Goal: Book appointment/travel/reservation

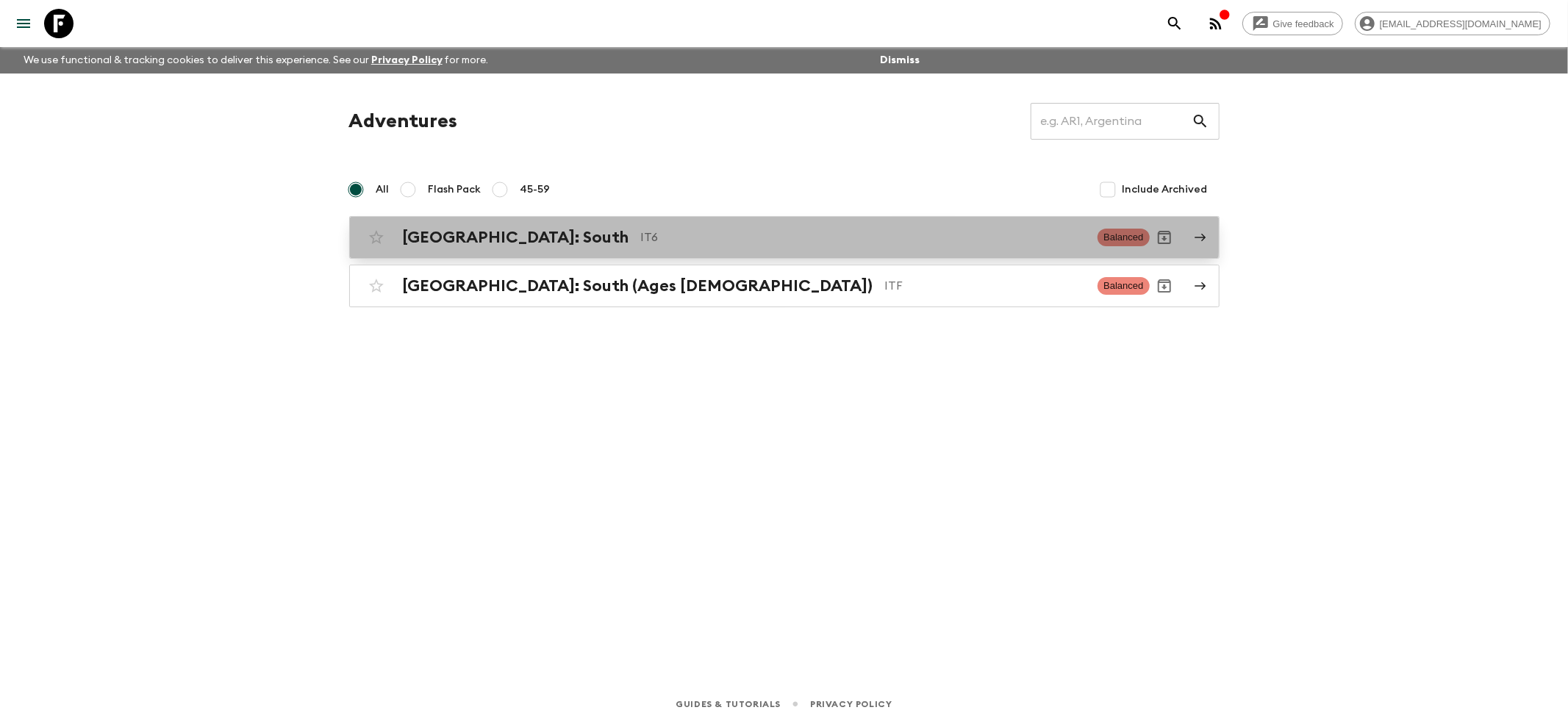
click at [434, 222] on div "[GEOGRAPHIC_DATA]: South IT6 Balanced" at bounding box center [755, 236] width 788 height 29
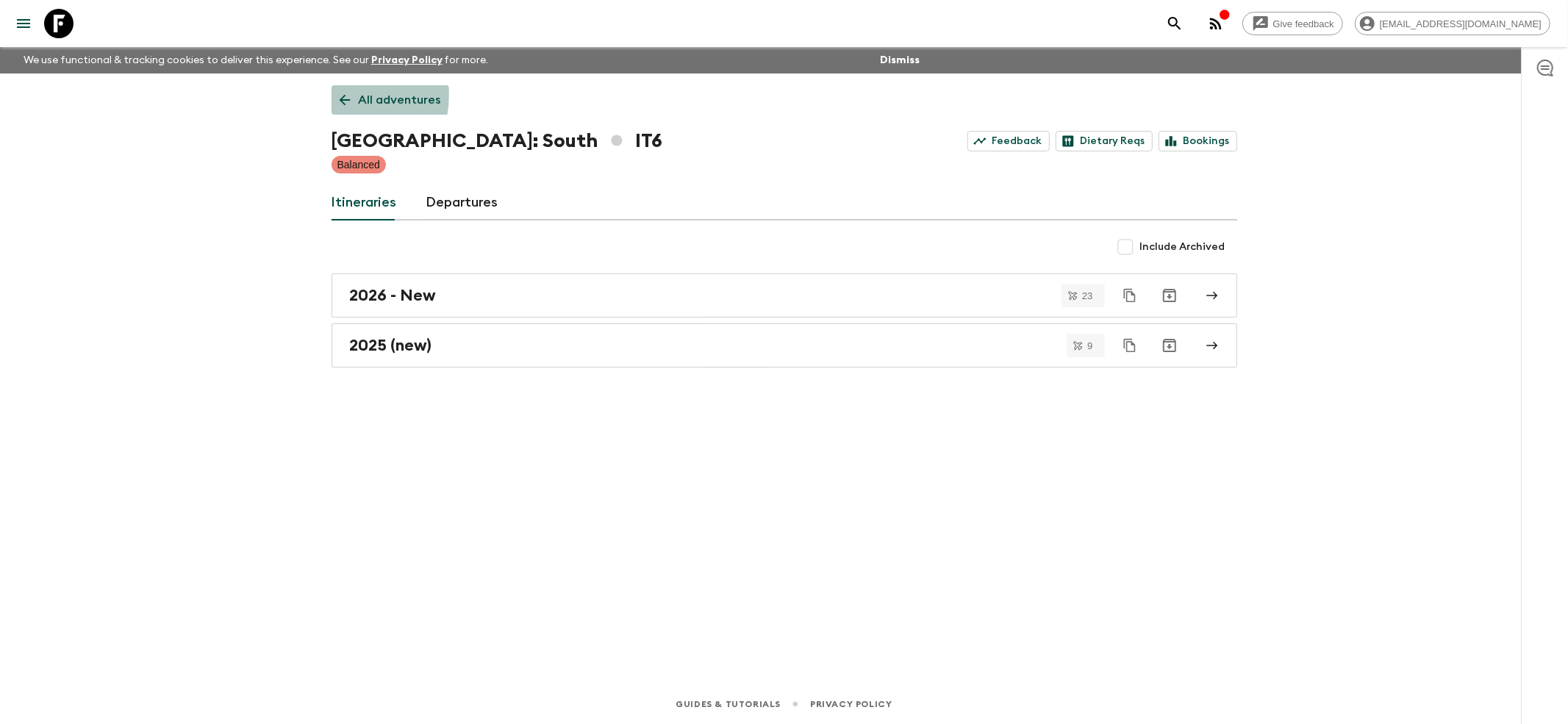
click at [342, 95] on icon at bounding box center [344, 99] width 16 height 16
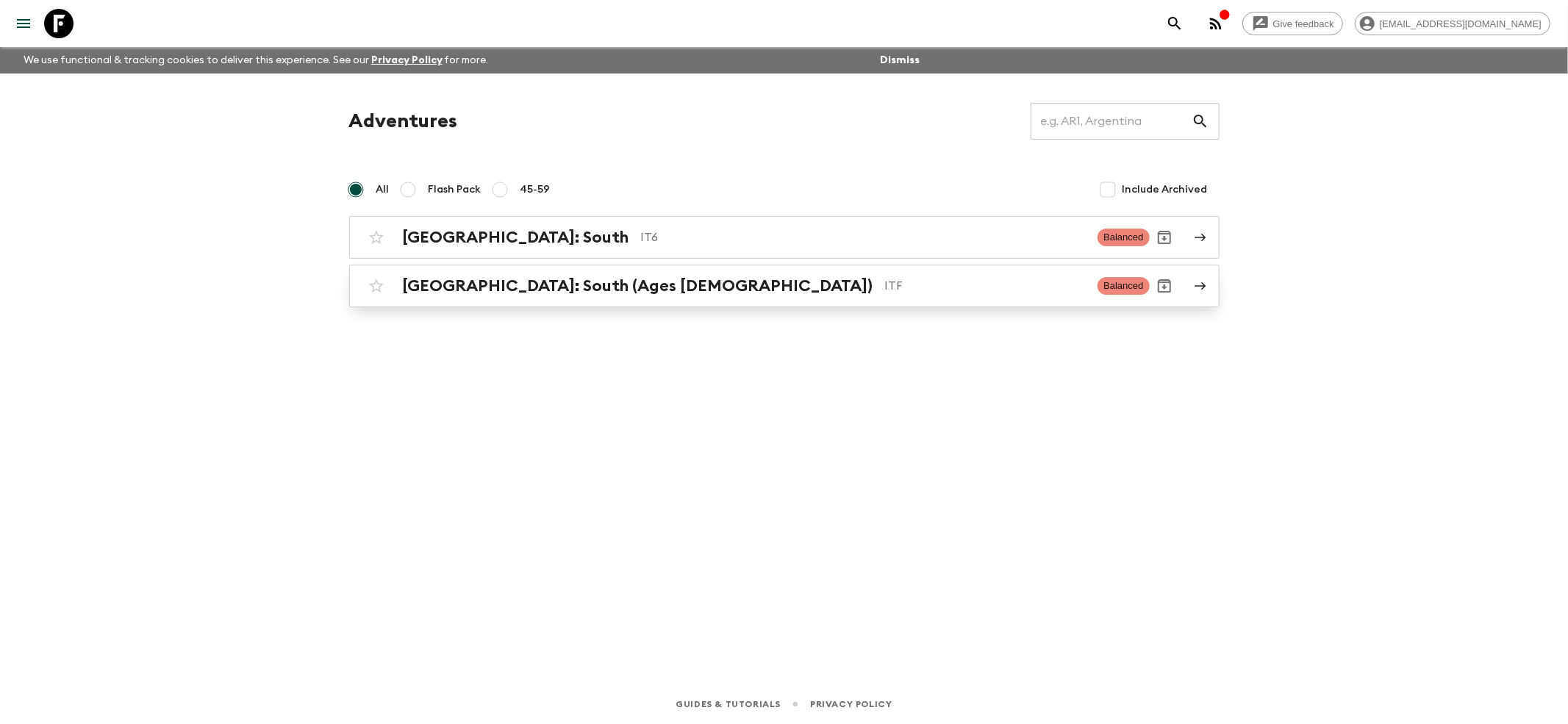
click at [400, 288] on div "[GEOGRAPHIC_DATA]: South (Ages [DEMOGRAPHIC_DATA]) ITF Balanced" at bounding box center [755, 285] width 788 height 29
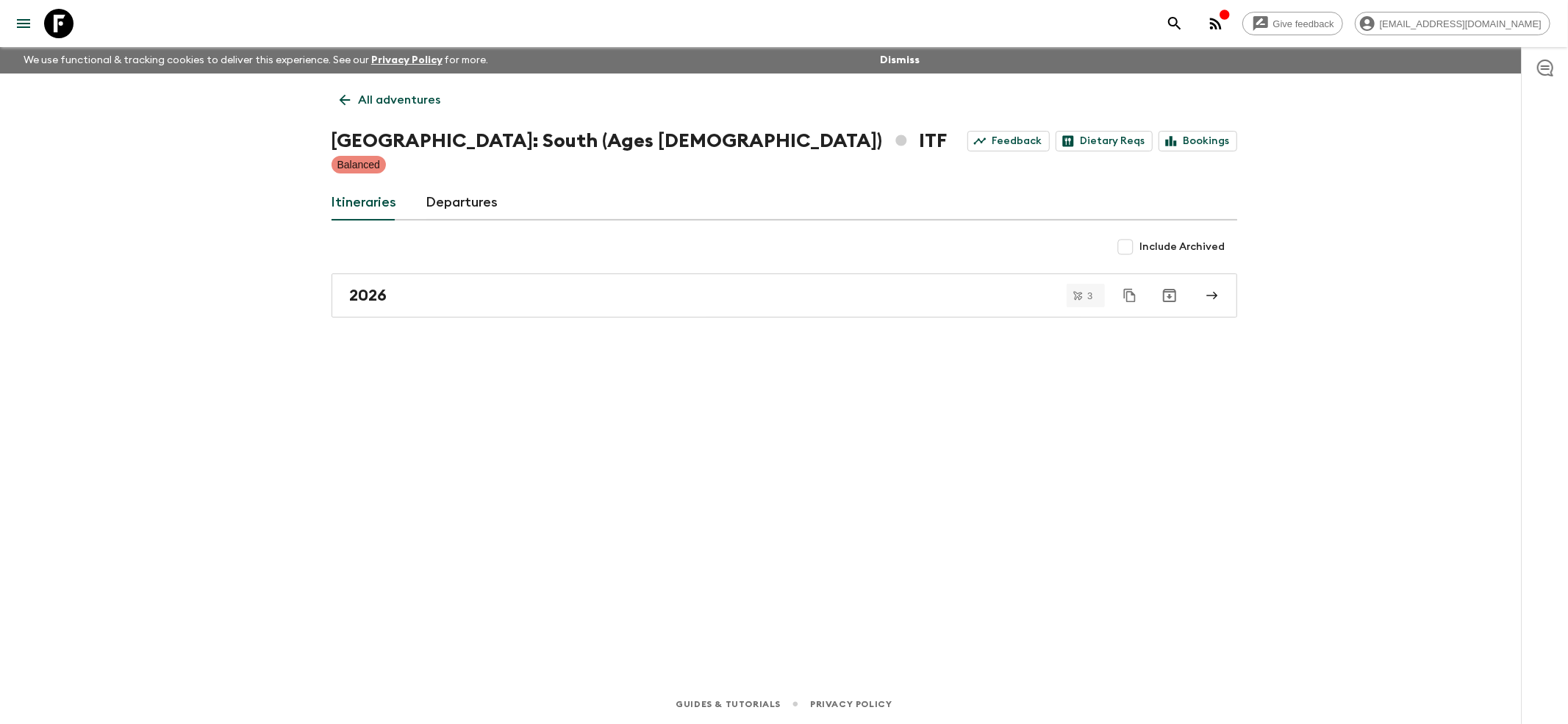
click at [344, 111] on link "All adventures" at bounding box center [389, 99] width 117 height 29
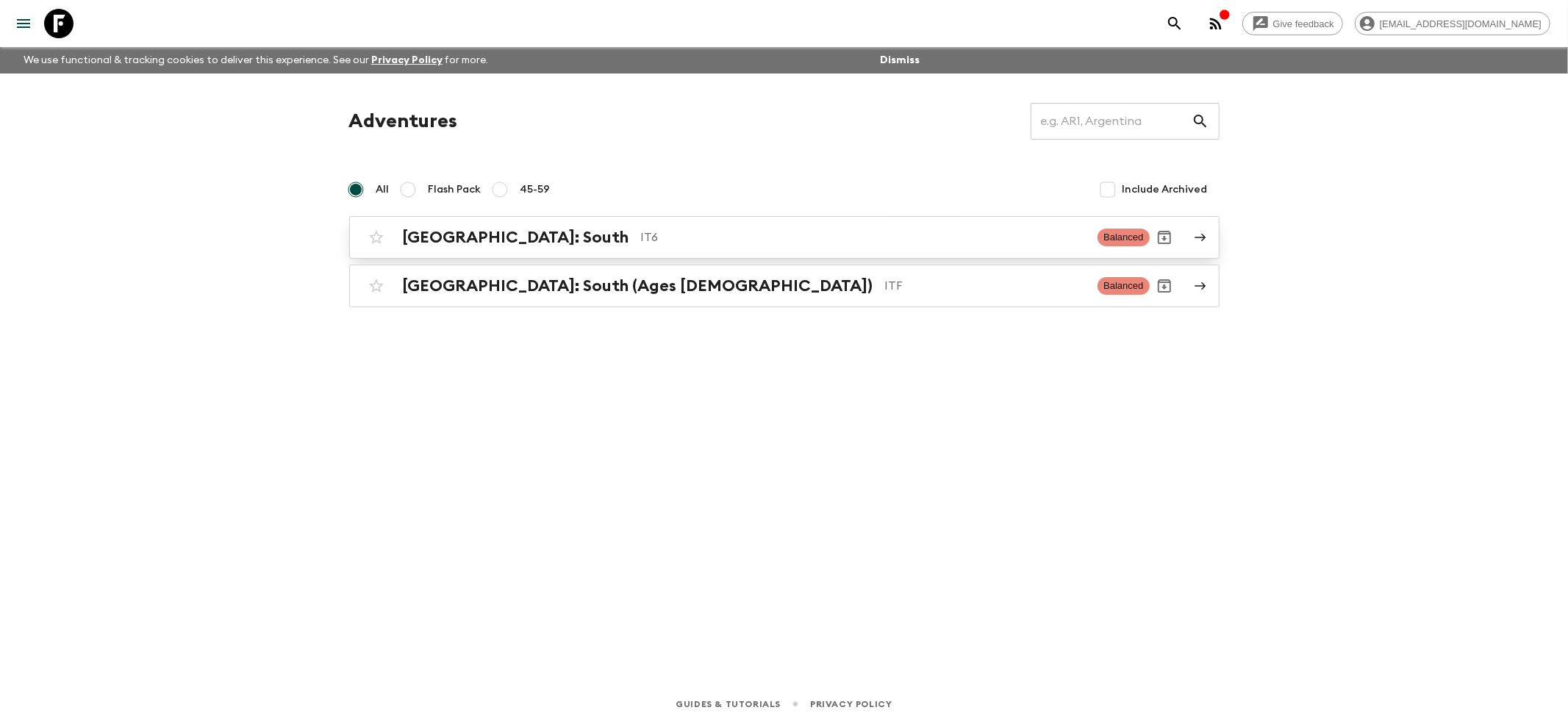
click at [409, 247] on h2 "[GEOGRAPHIC_DATA]: South" at bounding box center [515, 237] width 226 height 19
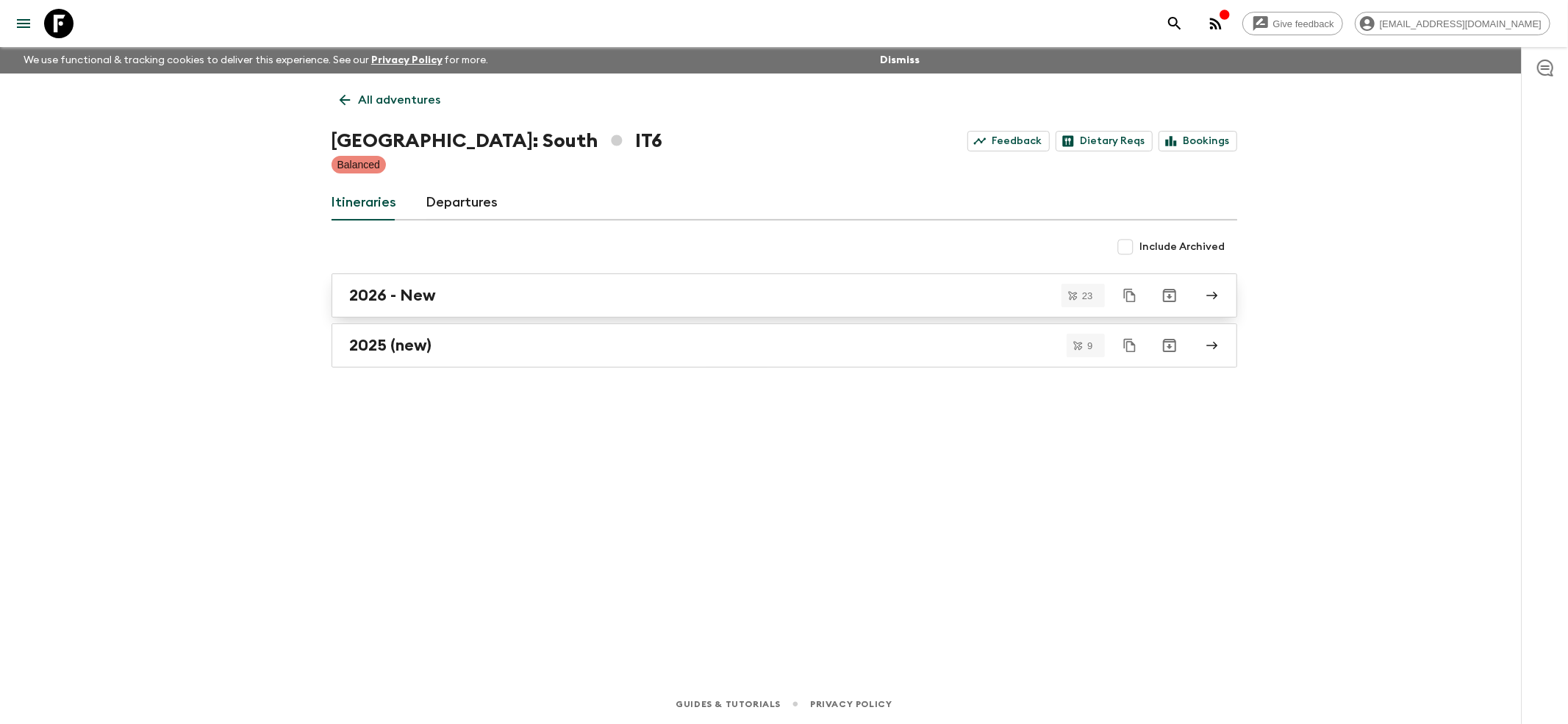
click at [392, 312] on link "2026 - New" at bounding box center [784, 294] width 906 height 44
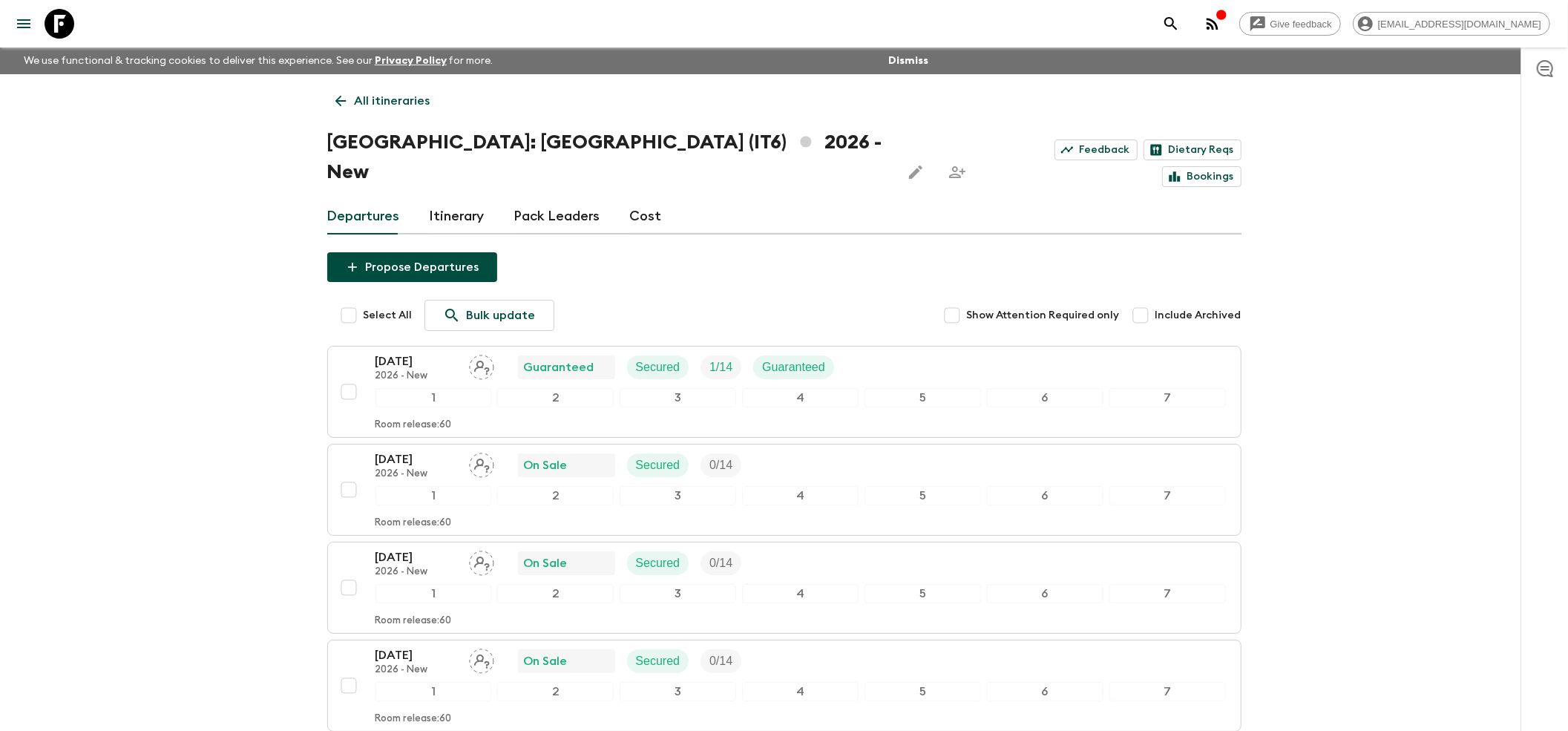
click at [337, 94] on icon at bounding box center [340, 100] width 16 height 16
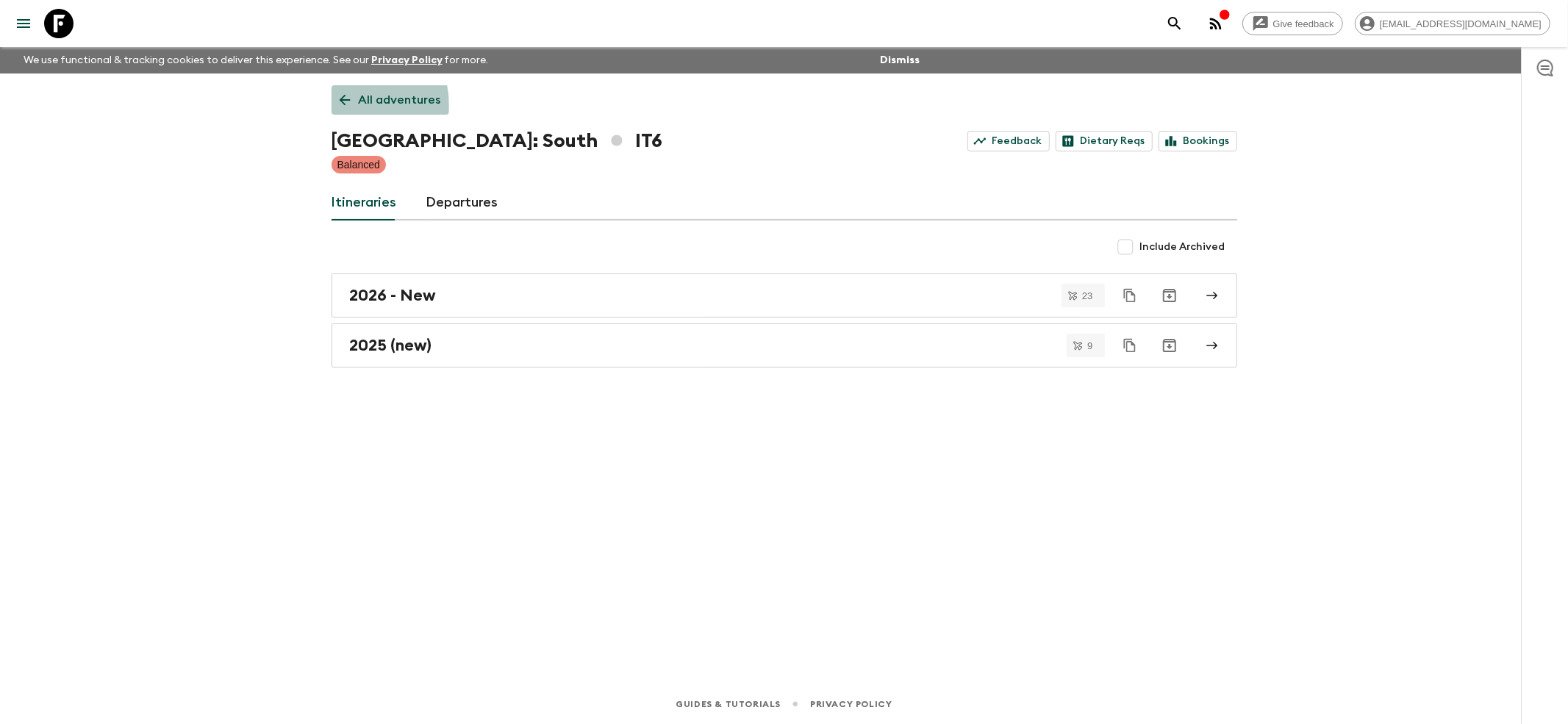
click at [344, 106] on icon at bounding box center [344, 99] width 16 height 16
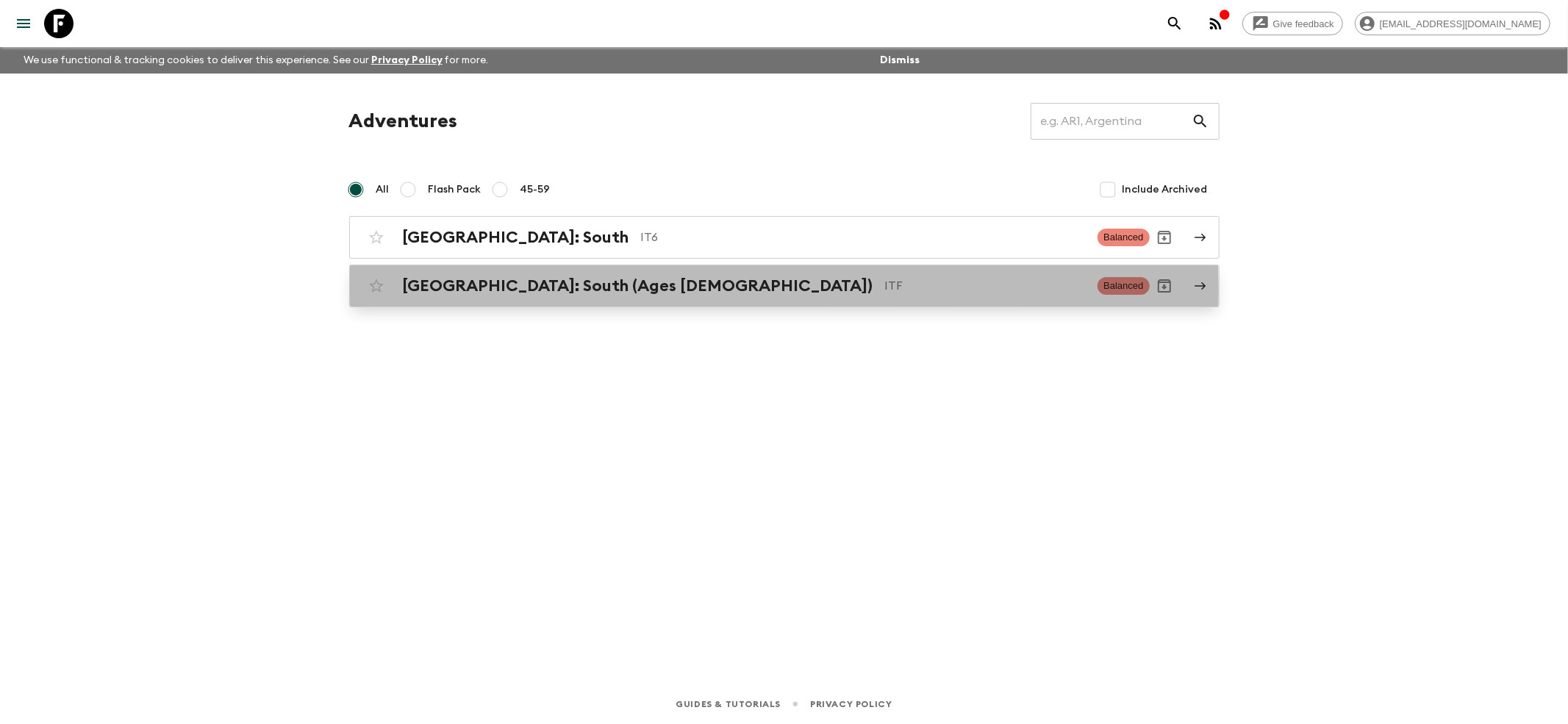
click at [431, 292] on h2 "[GEOGRAPHIC_DATA]: South (Ages [DEMOGRAPHIC_DATA])" at bounding box center [637, 286] width 470 height 19
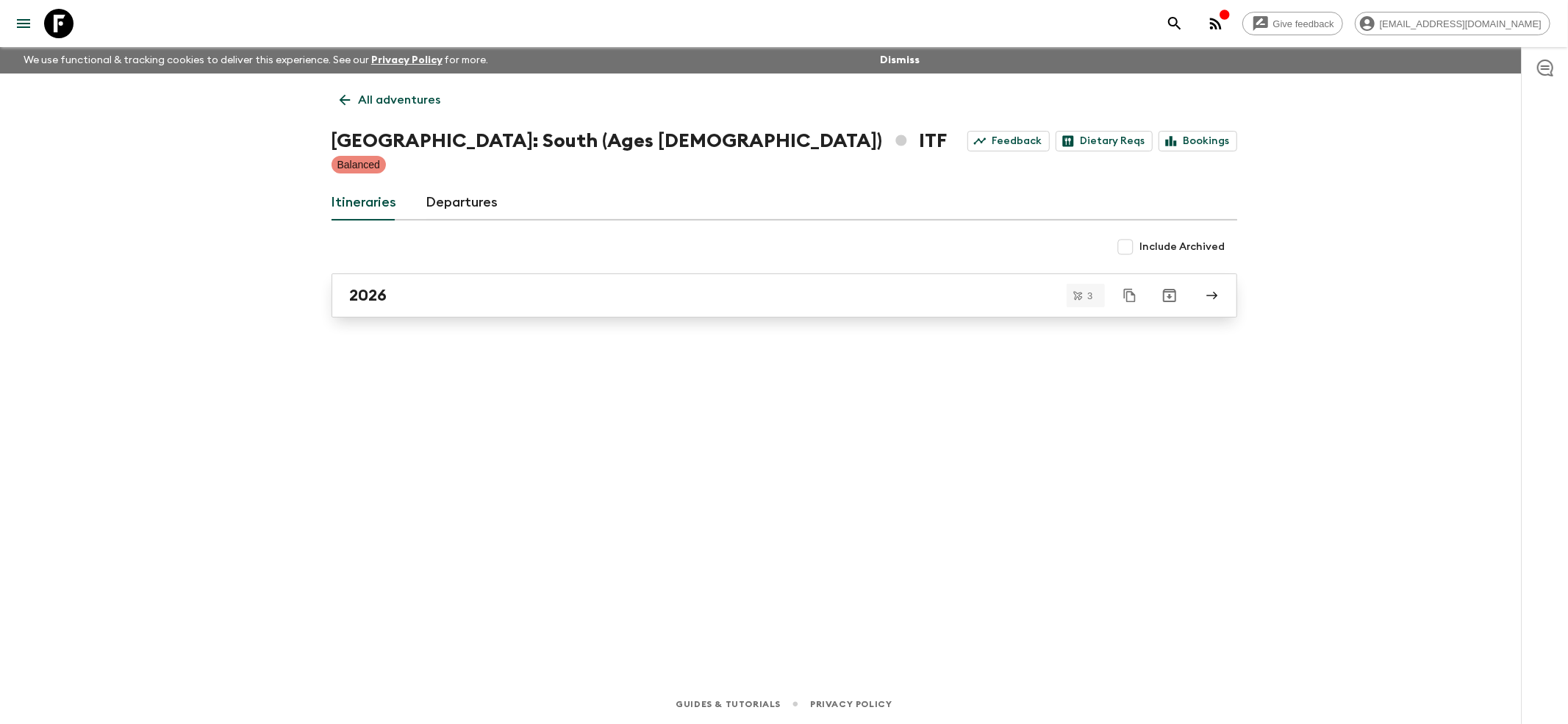
click at [428, 292] on div "2026" at bounding box center [770, 295] width 841 height 19
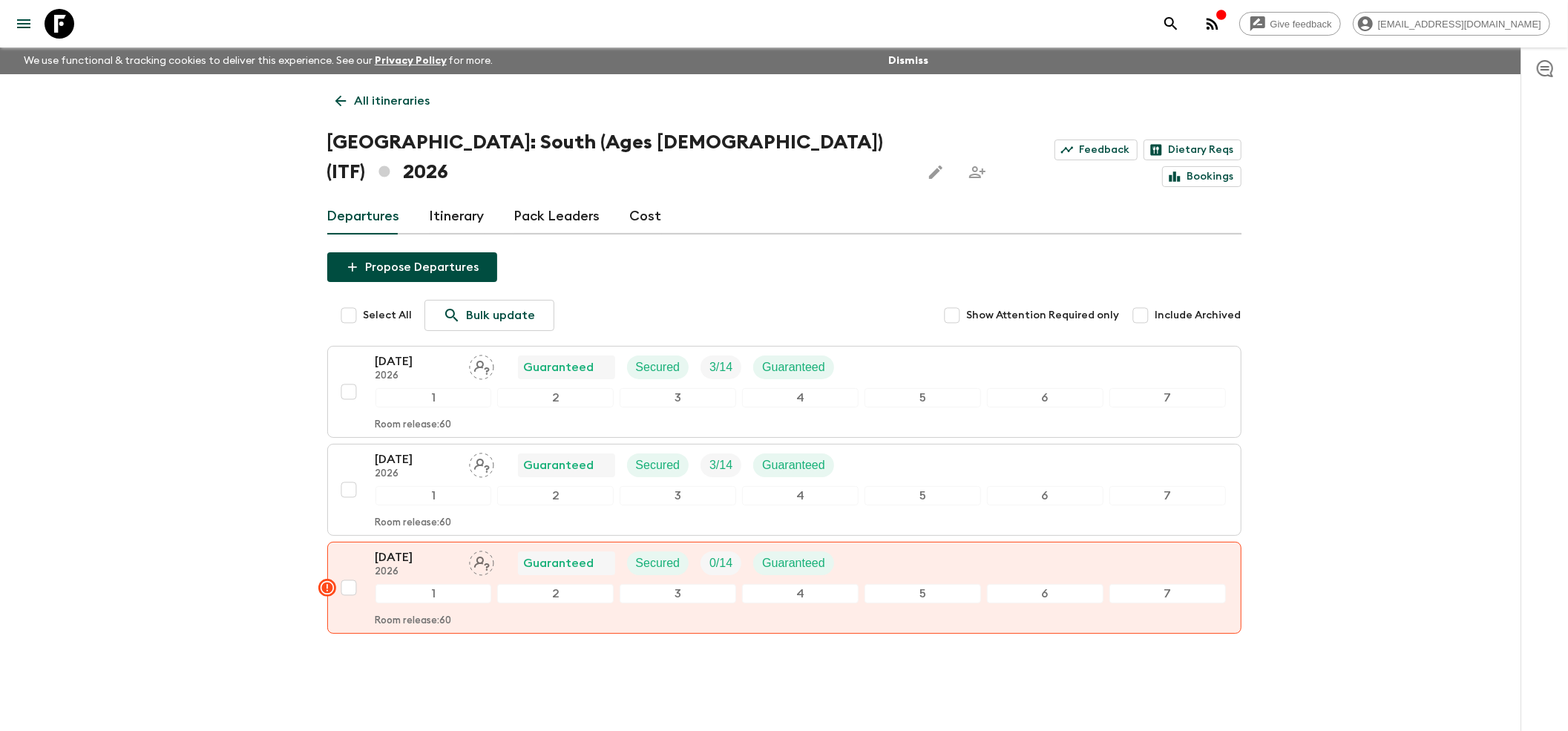
click at [347, 101] on icon at bounding box center [340, 100] width 16 height 16
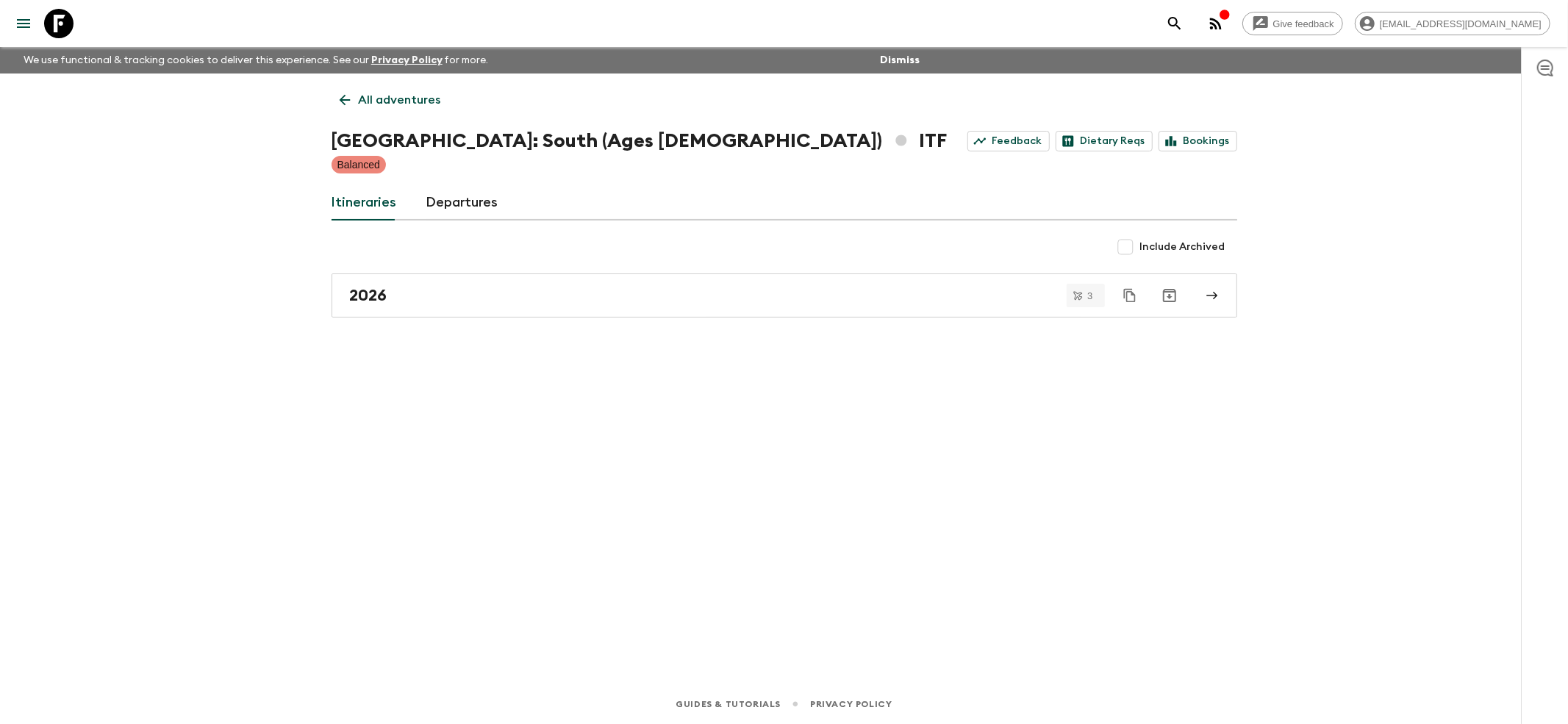
click at [344, 100] on icon at bounding box center [344, 100] width 11 height 11
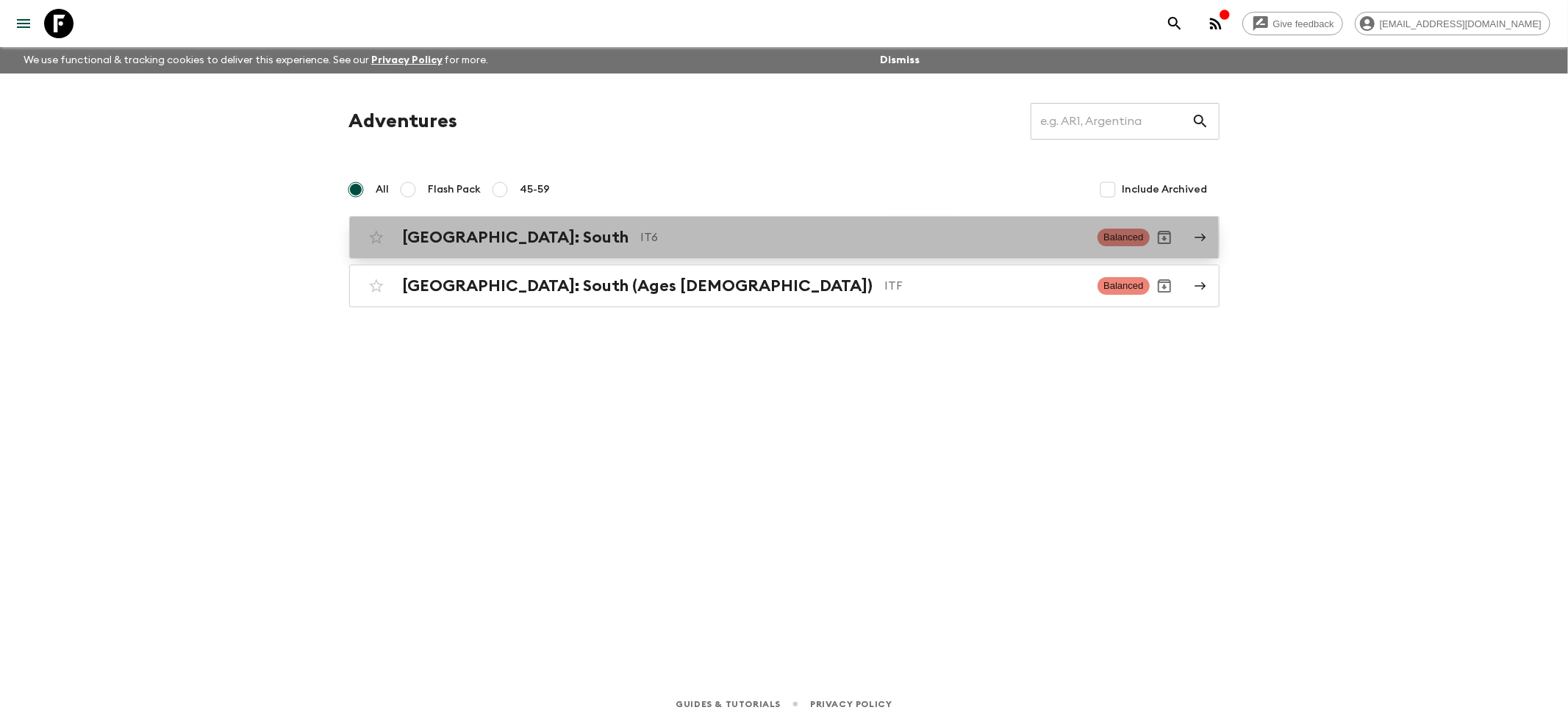
click at [410, 241] on h2 "[GEOGRAPHIC_DATA]: South" at bounding box center [515, 237] width 226 height 19
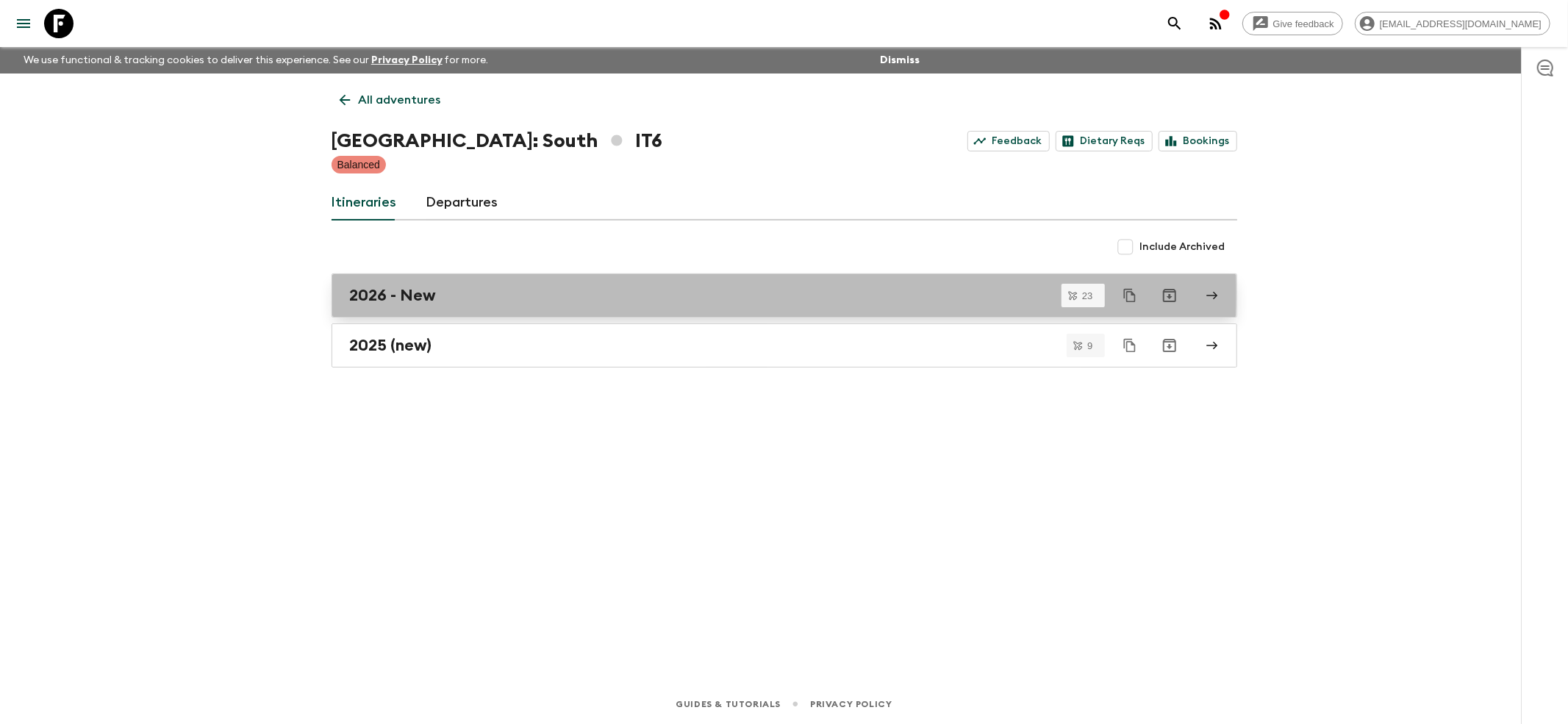
click at [386, 293] on h2 "2026 - New" at bounding box center [393, 295] width 86 height 19
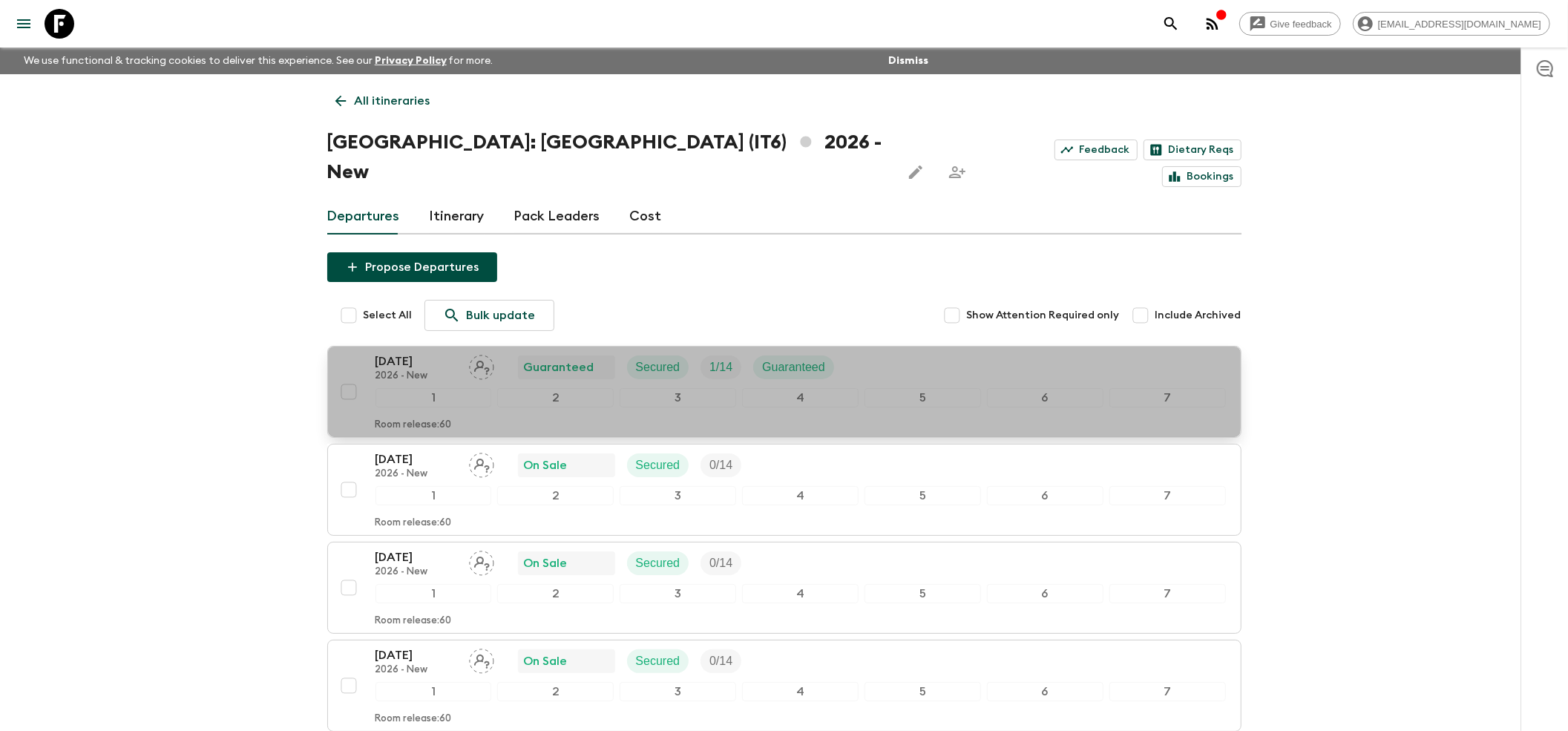
click at [379, 352] on p "[DATE]" at bounding box center [416, 361] width 81 height 18
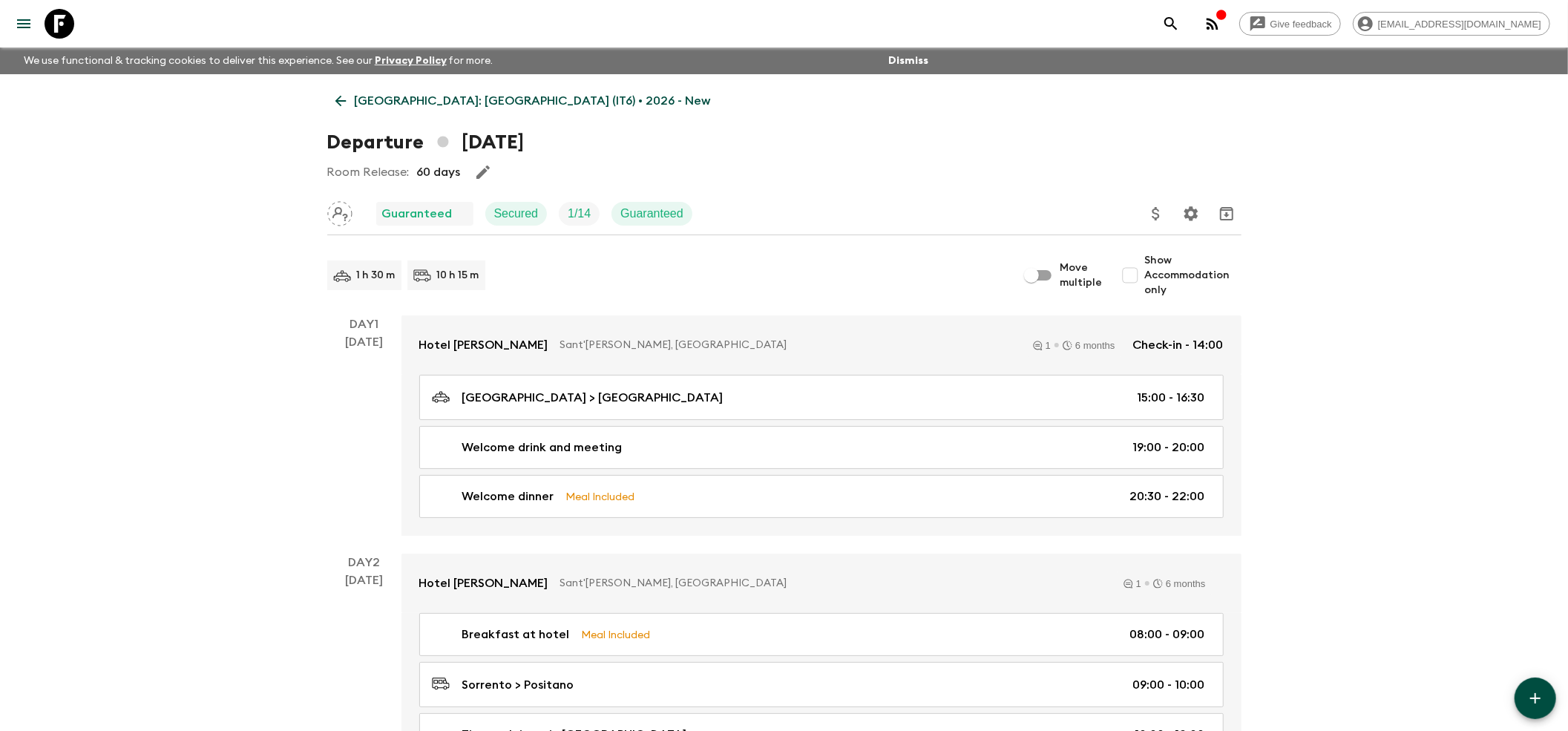
click at [347, 101] on icon at bounding box center [340, 100] width 16 height 16
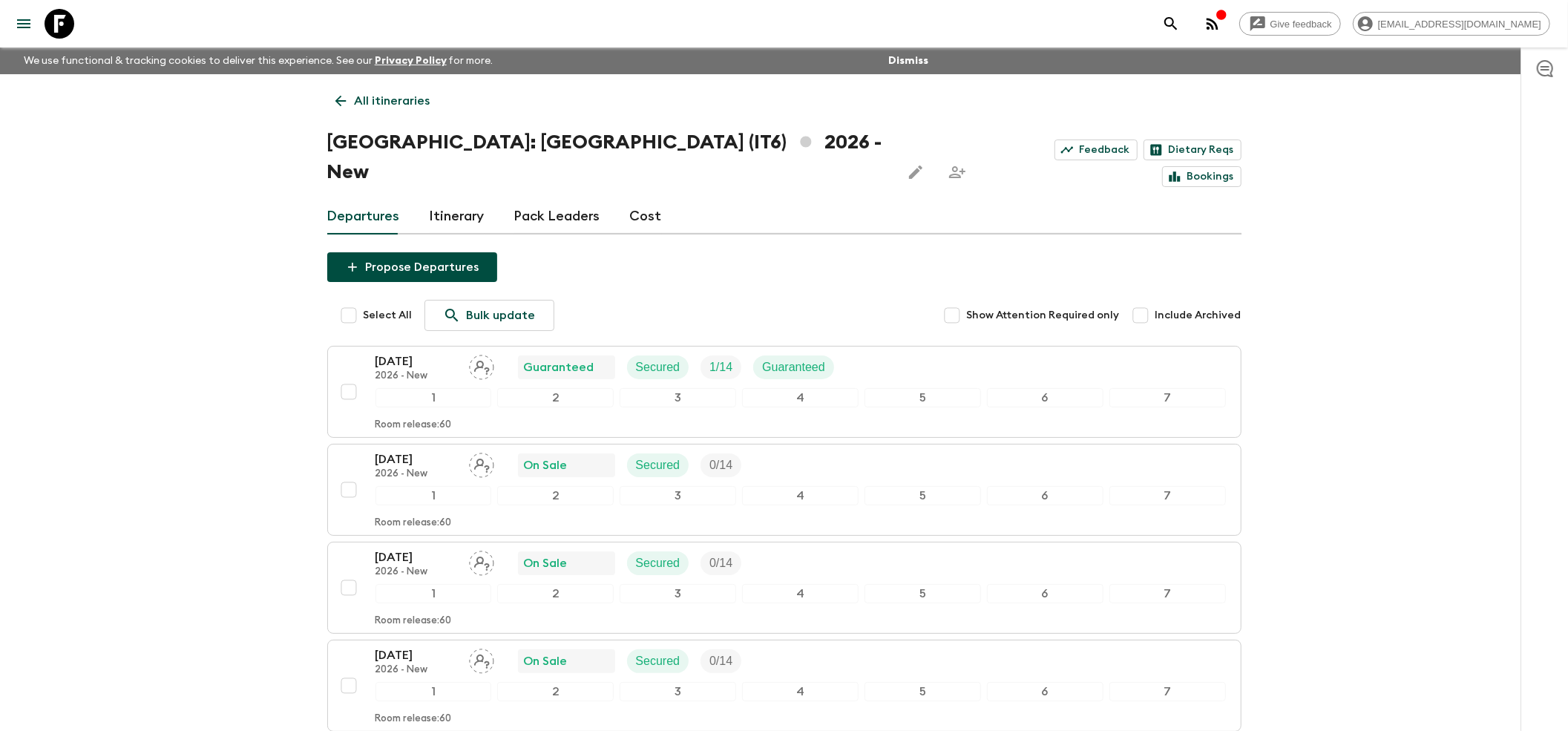
click at [339, 107] on icon at bounding box center [340, 100] width 16 height 16
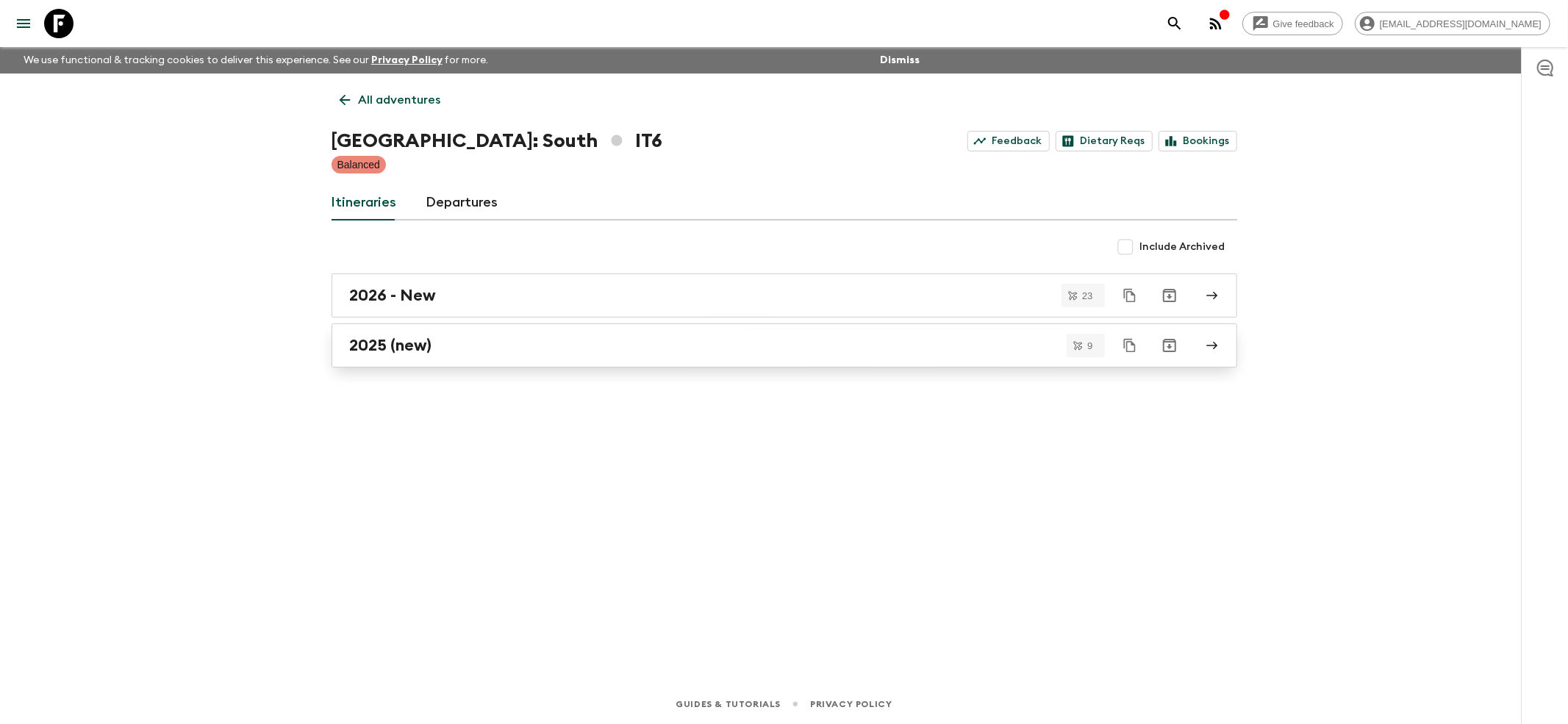
click at [391, 347] on h2 "2025 (new)" at bounding box center [391, 345] width 83 height 19
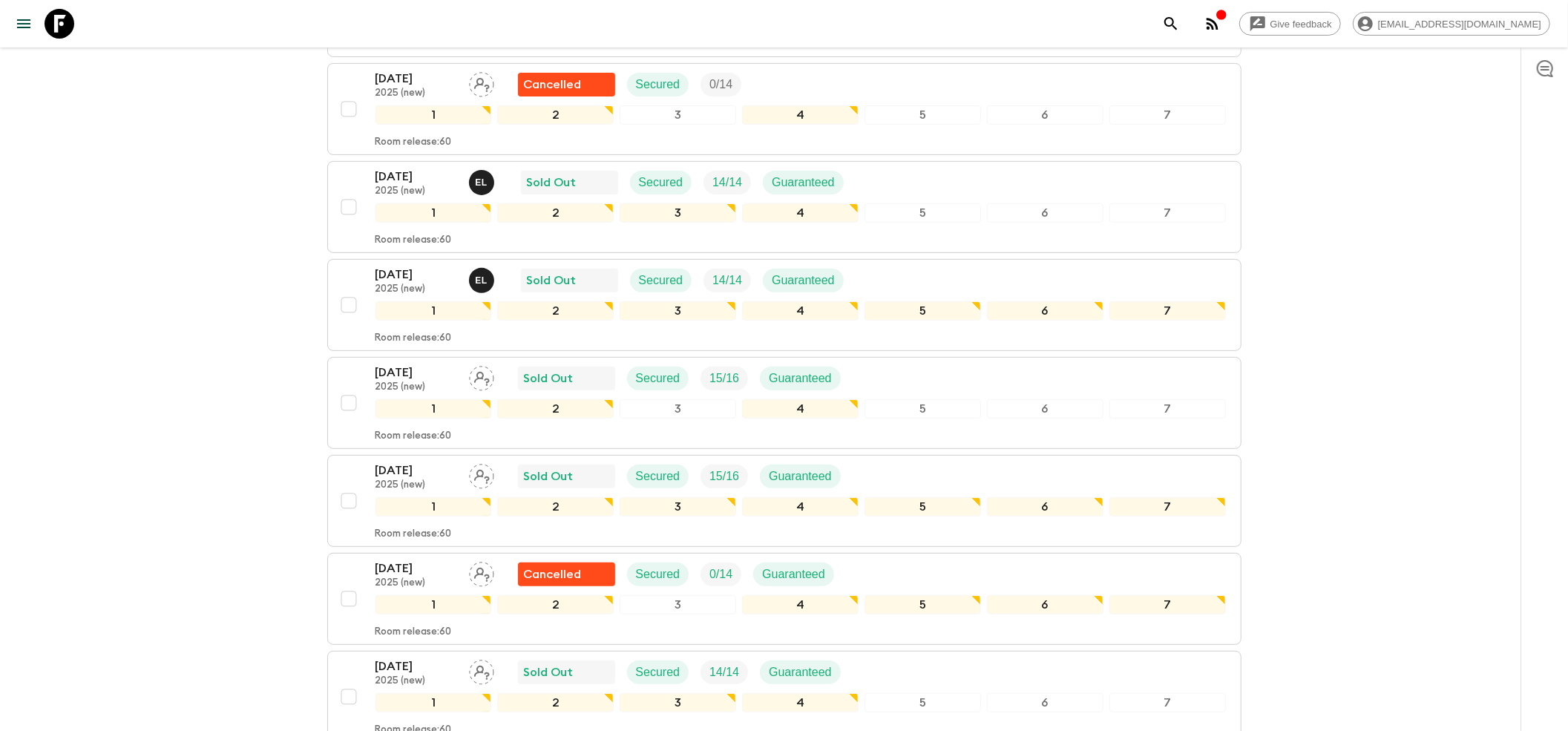
scroll to position [494, 0]
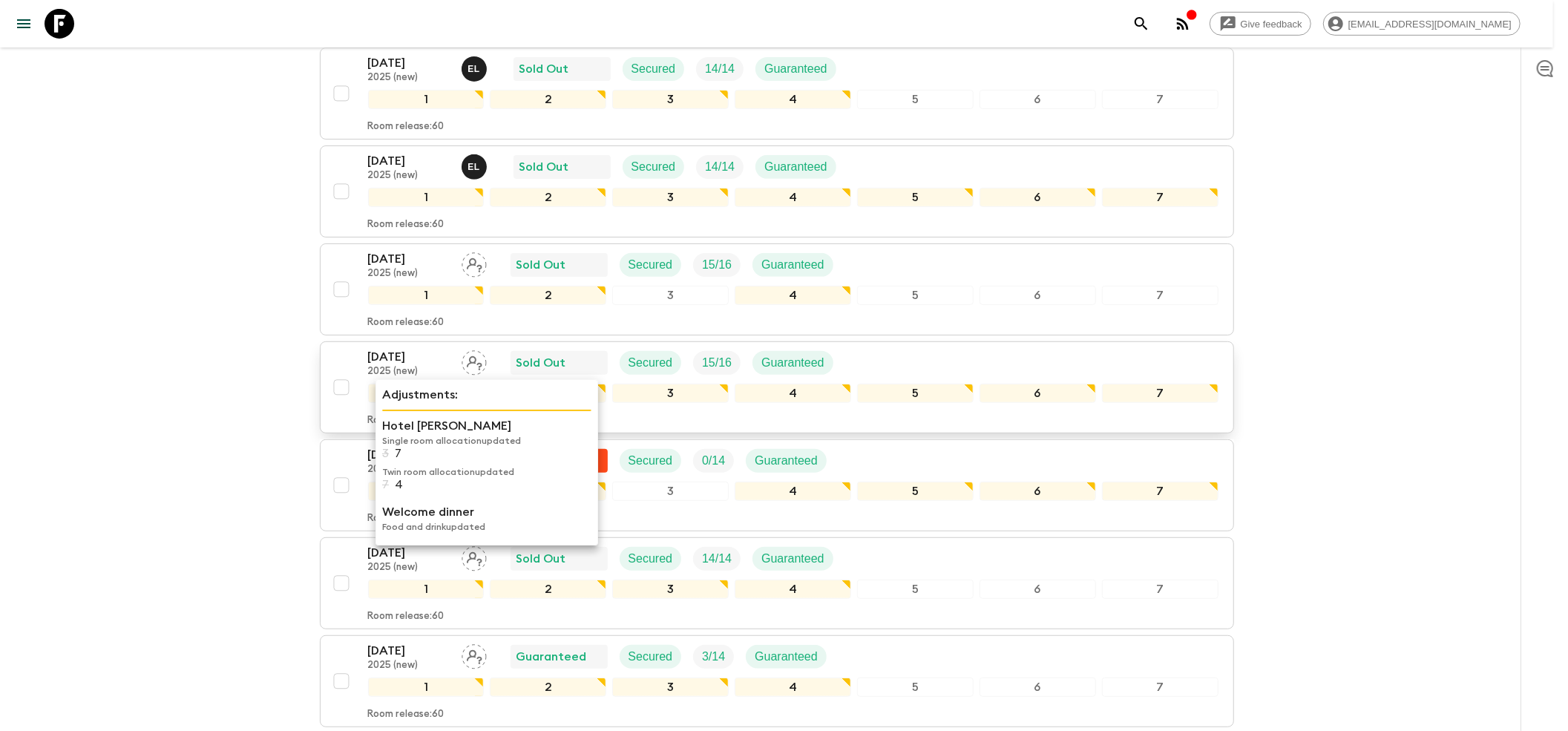
click at [404, 348] on p "[DATE]" at bounding box center [409, 356] width 81 height 18
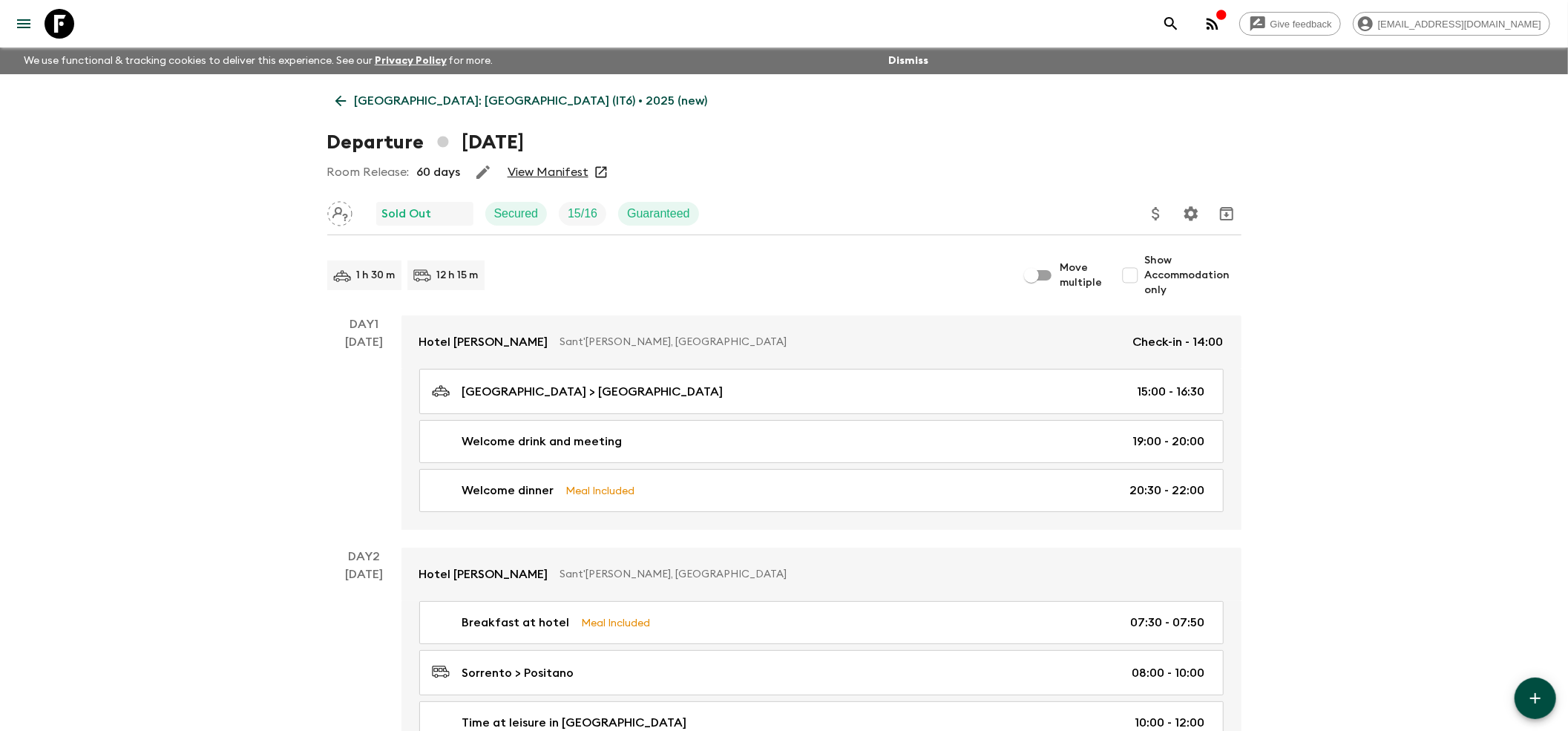
click at [541, 175] on link "View Manifest" at bounding box center [547, 172] width 80 height 15
